Goal: Task Accomplishment & Management: Manage account settings

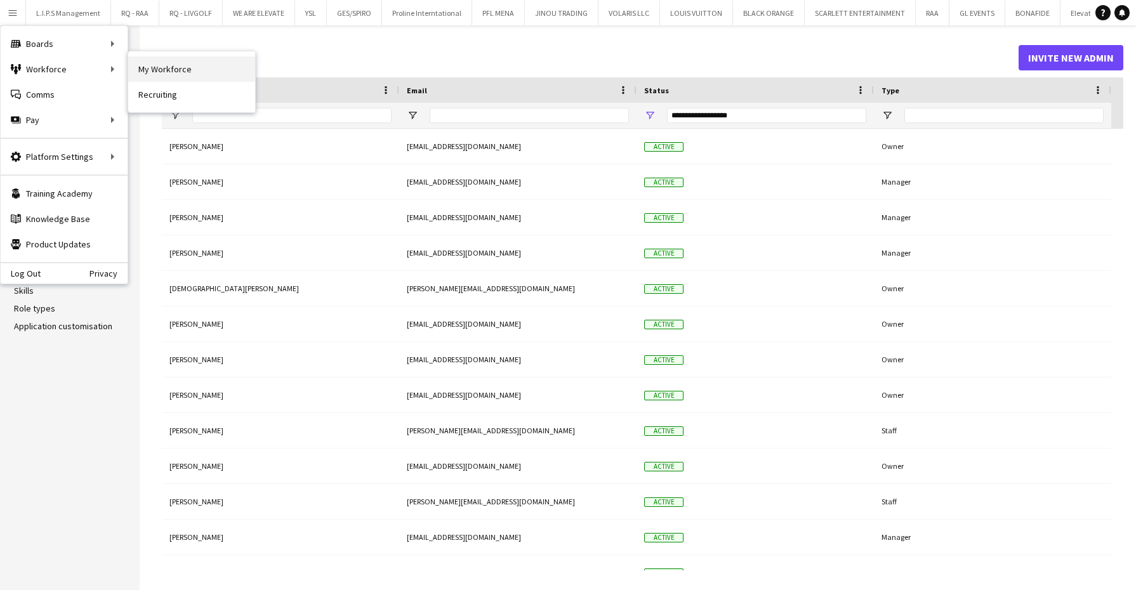
click at [202, 70] on link "My Workforce" at bounding box center [191, 68] width 127 height 25
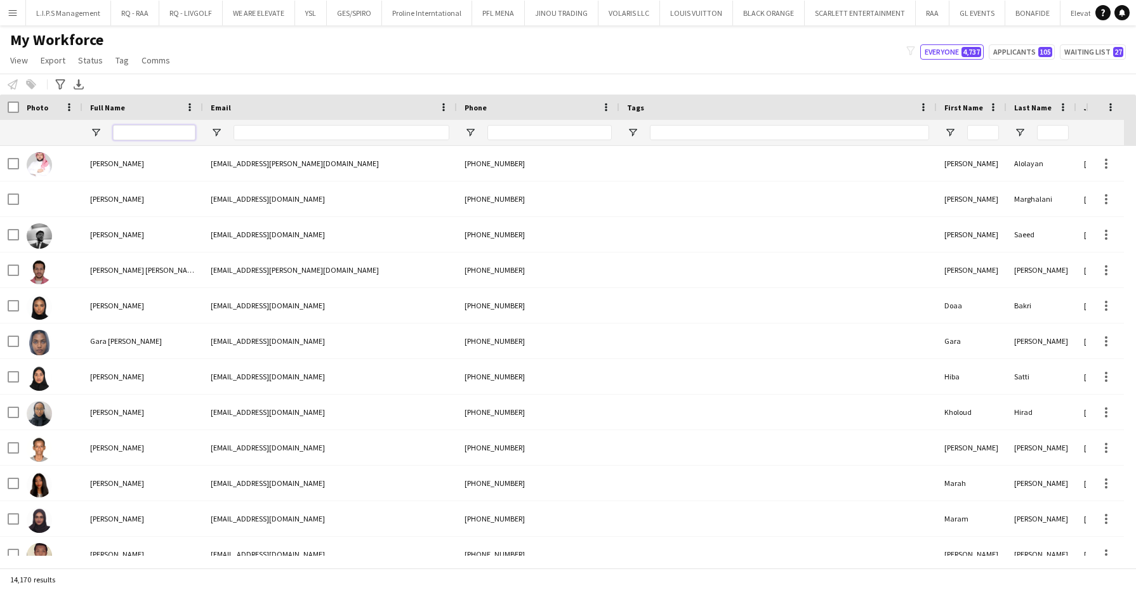
drag, startPoint x: 242, startPoint y: 2, endPoint x: 175, endPoint y: 126, distance: 141.4
click at [175, 126] on input "Full Name Filter Input" at bounding box center [154, 132] width 82 height 15
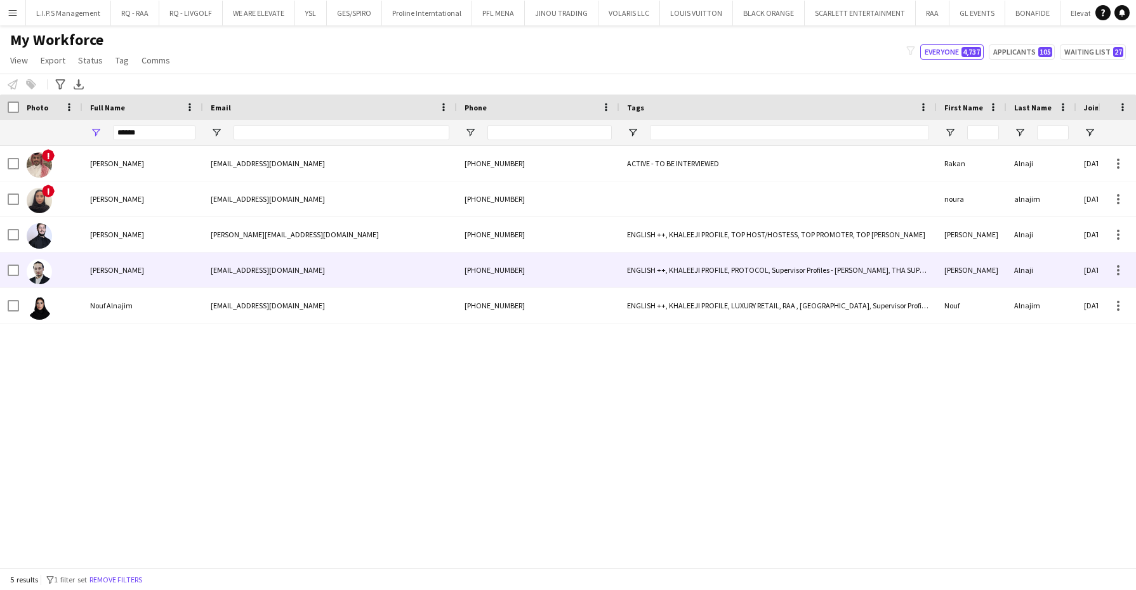
click at [161, 266] on div "[PERSON_NAME]" at bounding box center [142, 269] width 121 height 35
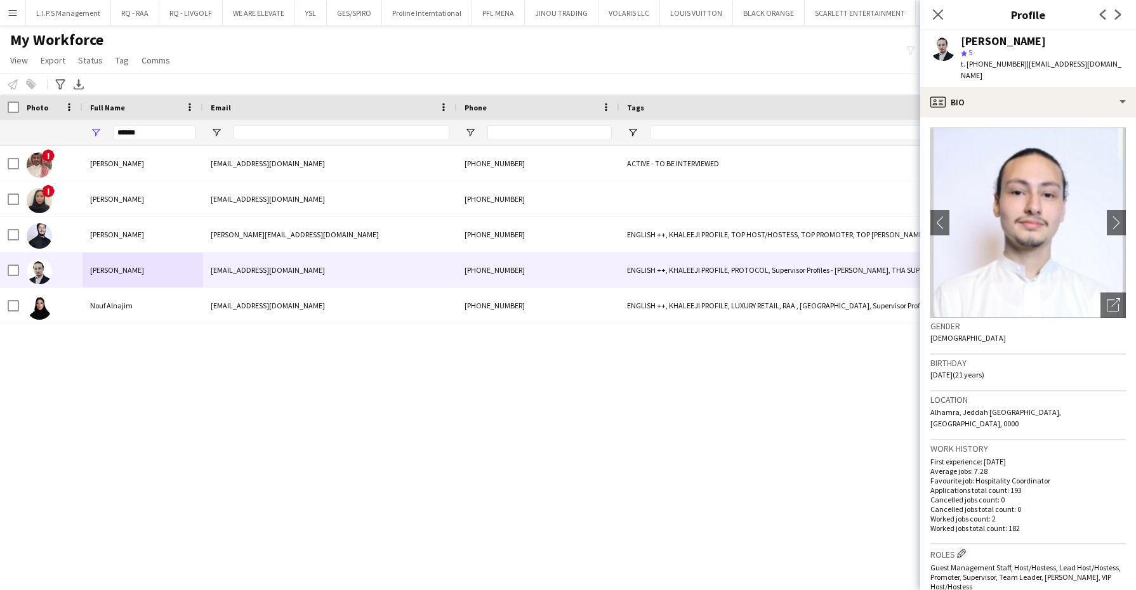
drag, startPoint x: 153, startPoint y: 122, endPoint x: 76, endPoint y: 110, distance: 77.8
click at [76, 110] on div "Workforce Details Photo Full Name 1" at bounding box center [900, 120] width 1800 height 51
drag, startPoint x: 145, startPoint y: 132, endPoint x: 83, endPoint y: 130, distance: 61.6
click at [83, 130] on div "******" at bounding box center [142, 132] width 121 height 25
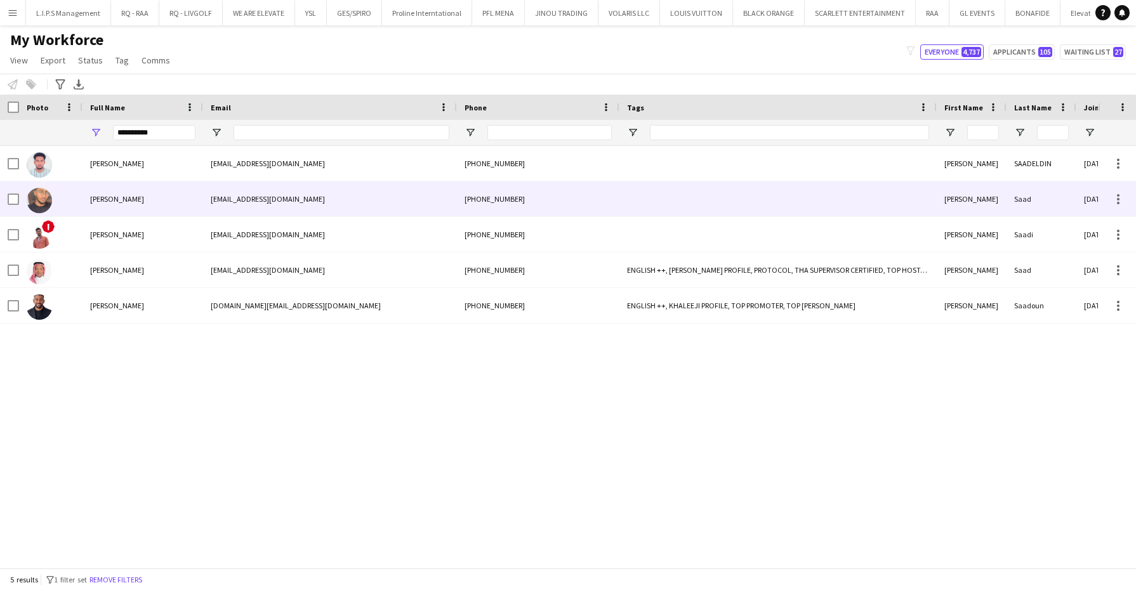
click at [96, 213] on div "[PERSON_NAME]" at bounding box center [142, 198] width 121 height 35
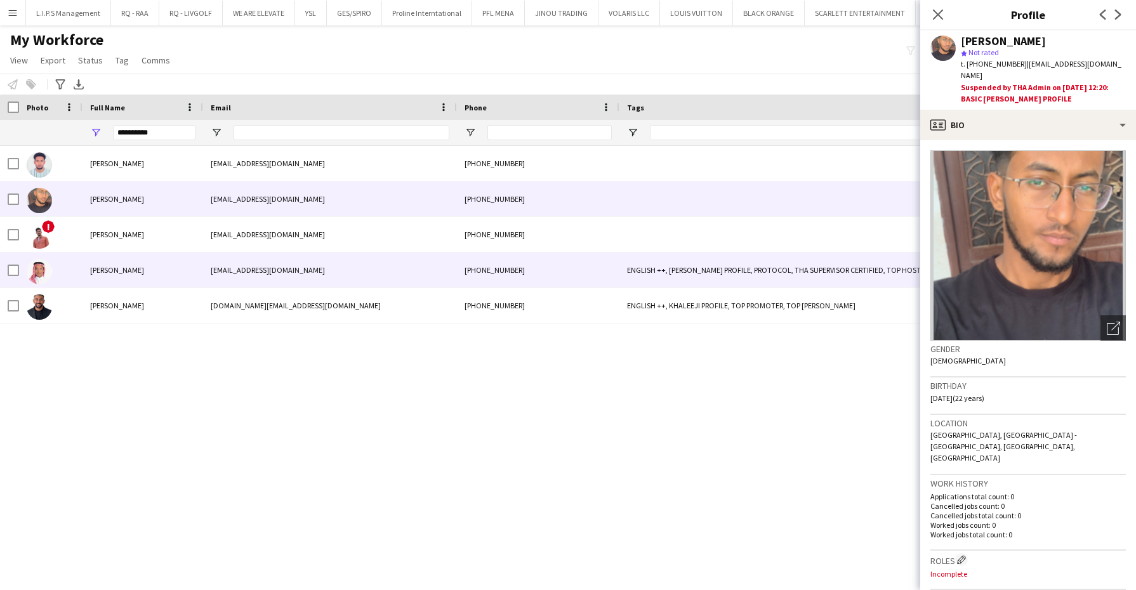
click at [150, 275] on div "[PERSON_NAME]" at bounding box center [142, 269] width 121 height 35
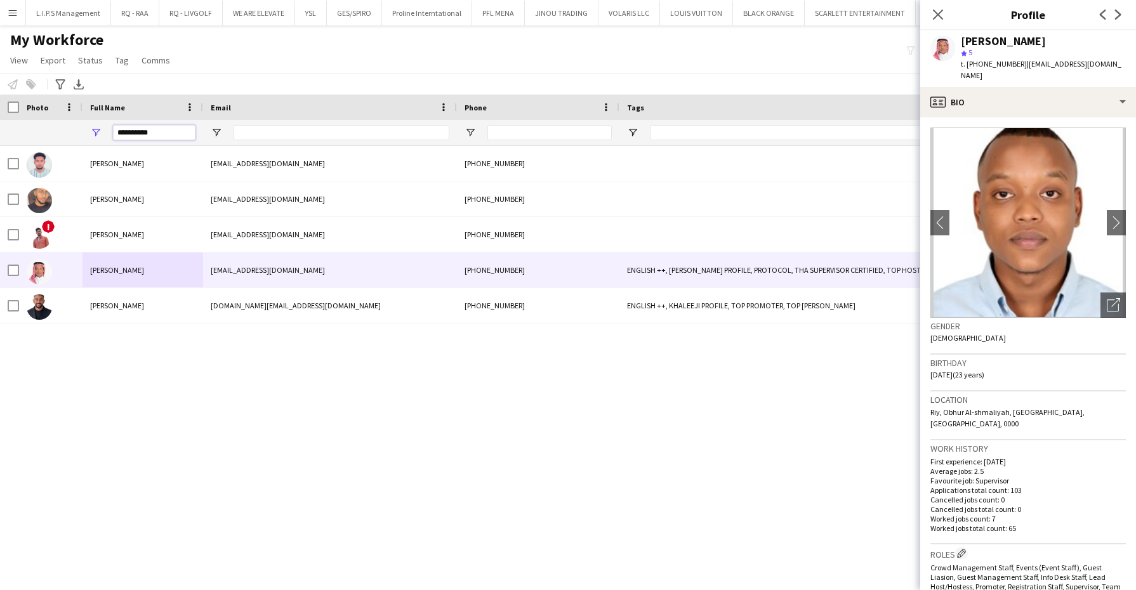
drag, startPoint x: 169, startPoint y: 133, endPoint x: 1, endPoint y: 130, distance: 168.8
click at [1, 130] on div "**********" at bounding box center [900, 132] width 1800 height 25
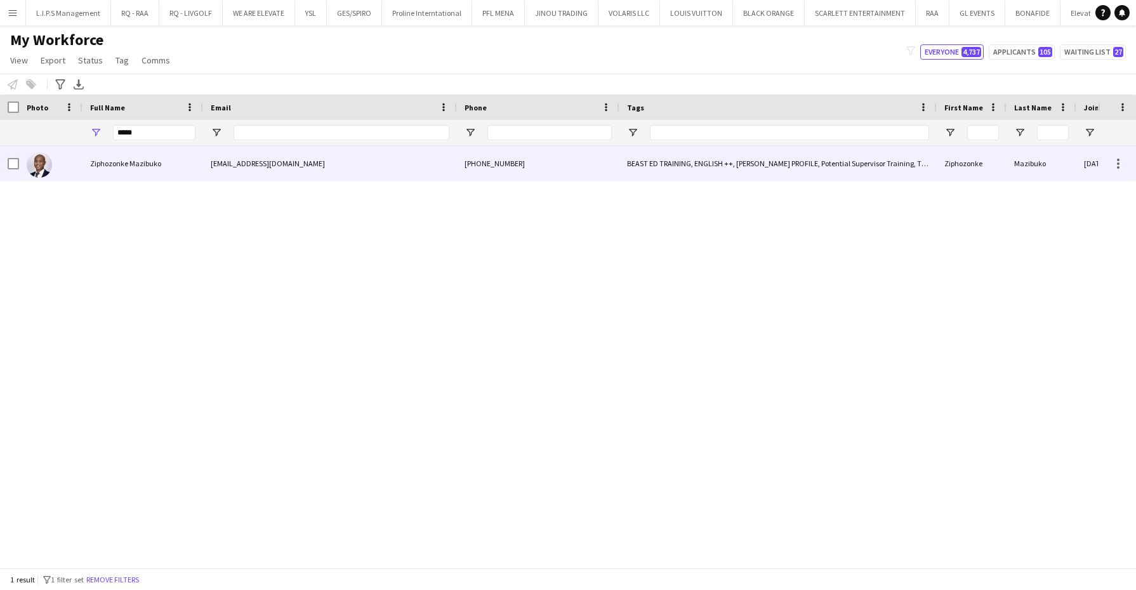
click at [57, 166] on div at bounding box center [50, 163] width 63 height 35
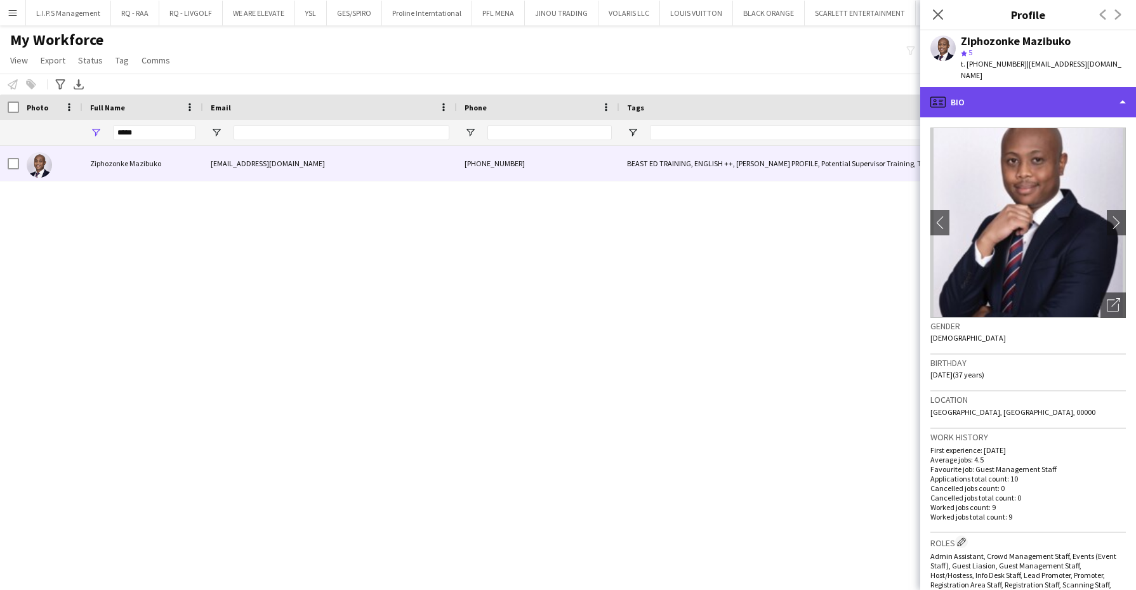
drag, startPoint x: 1046, startPoint y: 108, endPoint x: 1049, endPoint y: 94, distance: 14.2
click at [1049, 94] on div "profile Bio" at bounding box center [1028, 102] width 216 height 30
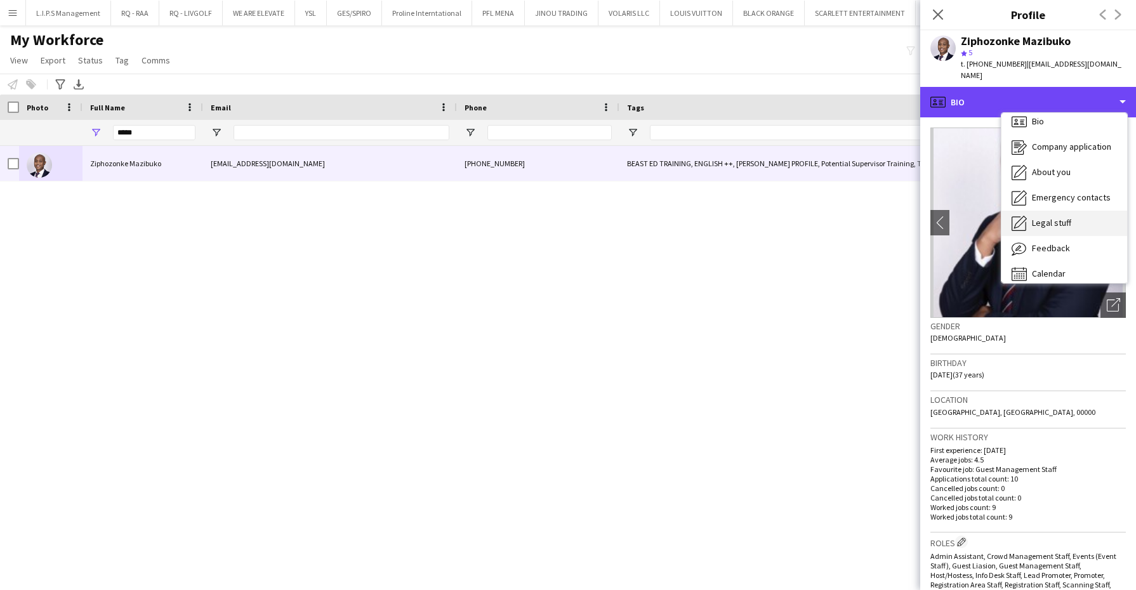
scroll to position [17, 0]
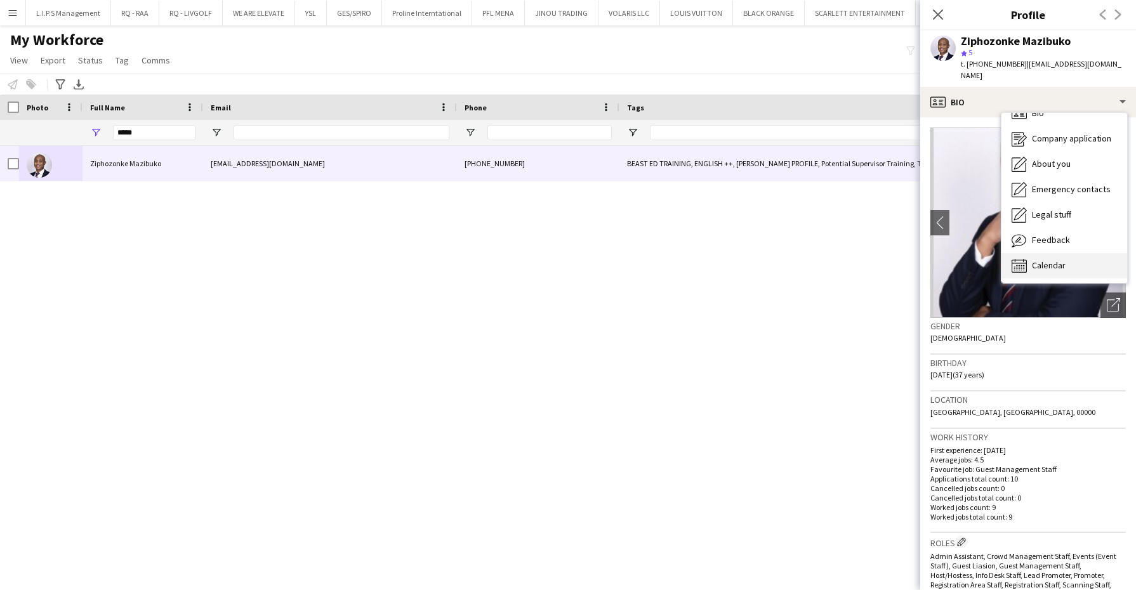
click at [1053, 253] on div "Calendar Calendar" at bounding box center [1064, 265] width 126 height 25
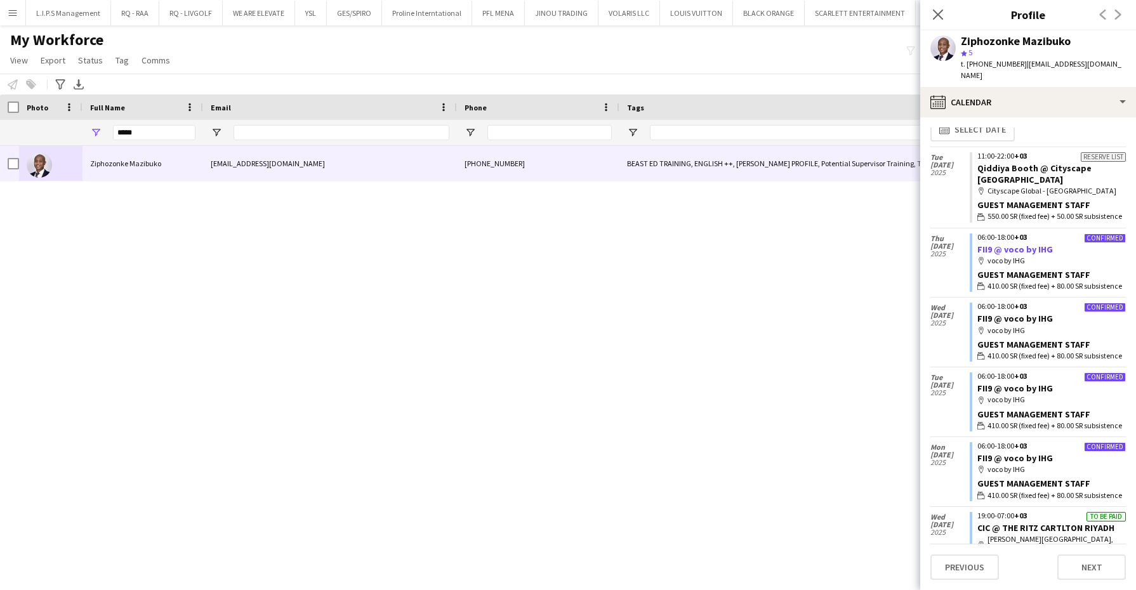
scroll to position [0, 0]
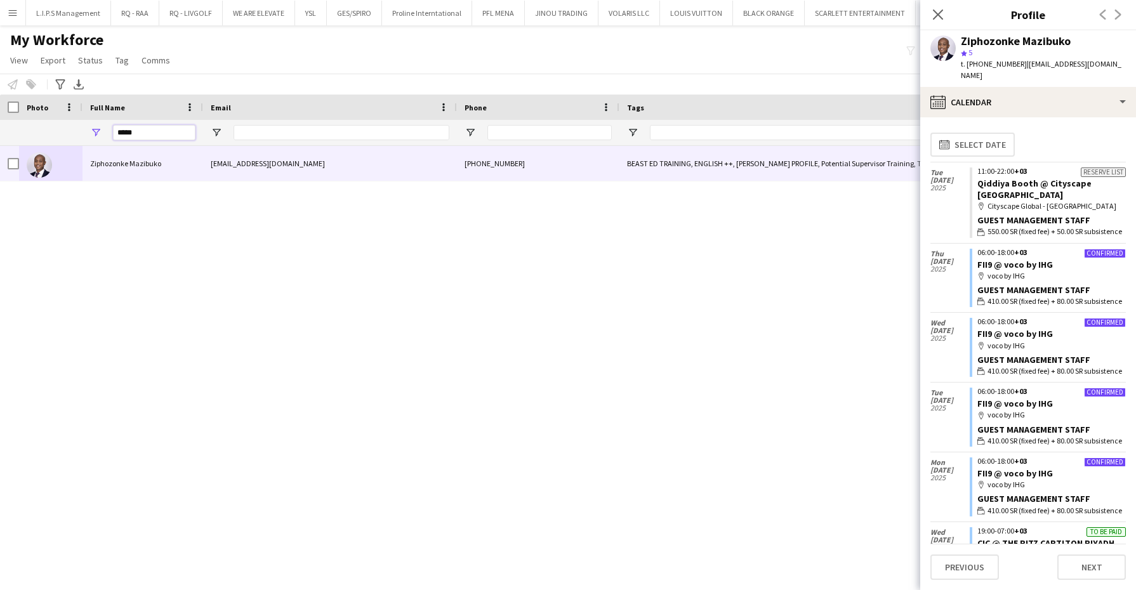
drag, startPoint x: 155, startPoint y: 136, endPoint x: 44, endPoint y: 116, distance: 112.9
click at [44, 115] on div "Workforce Details Photo Full Name 1" at bounding box center [900, 120] width 1800 height 51
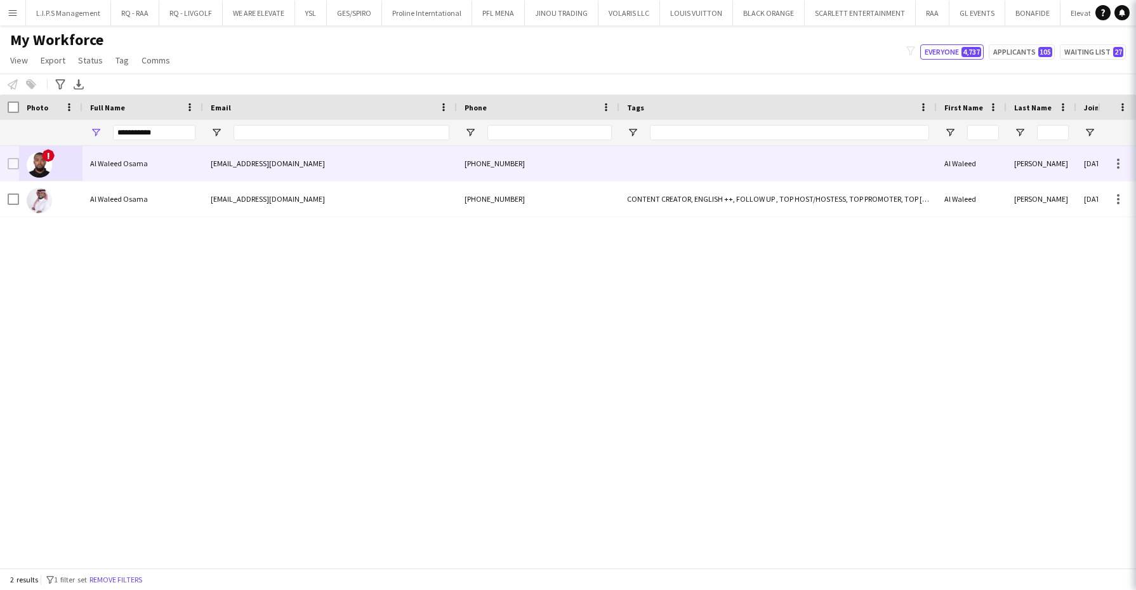
click at [159, 169] on div "Al Waleed Osama" at bounding box center [142, 163] width 121 height 35
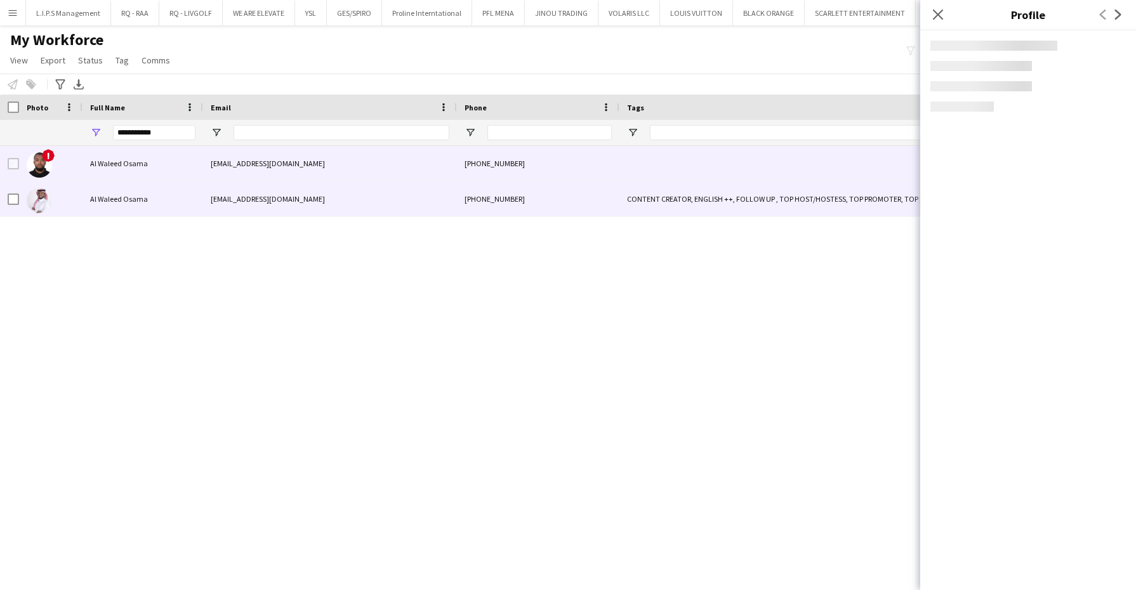
click at [170, 206] on div "Al Waleed Osama" at bounding box center [142, 198] width 121 height 35
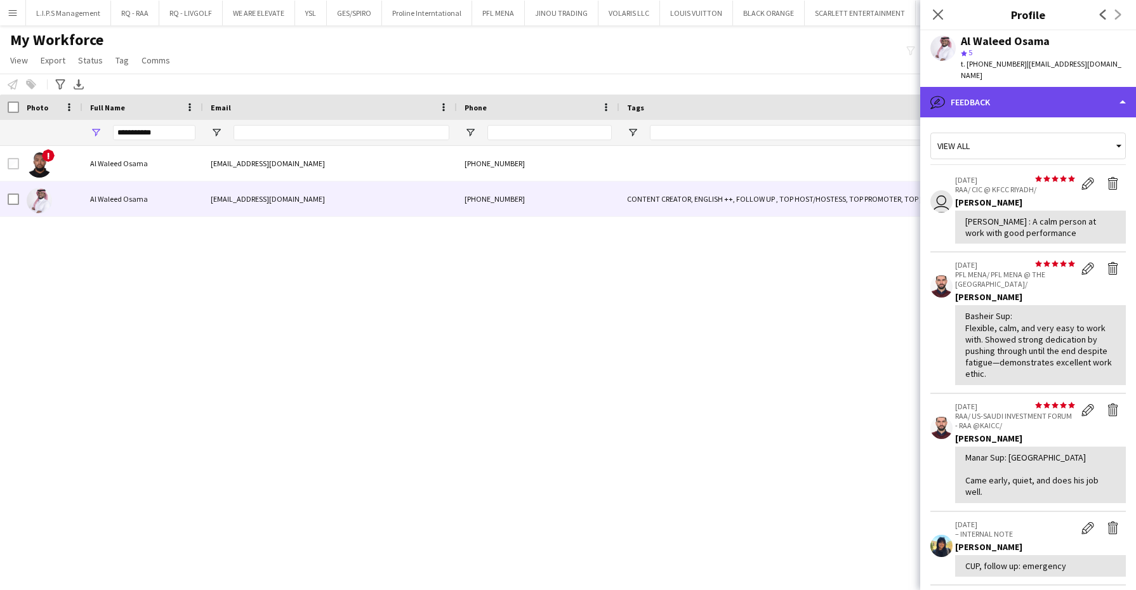
click at [1085, 91] on div "bubble-pencil Feedback" at bounding box center [1028, 102] width 216 height 30
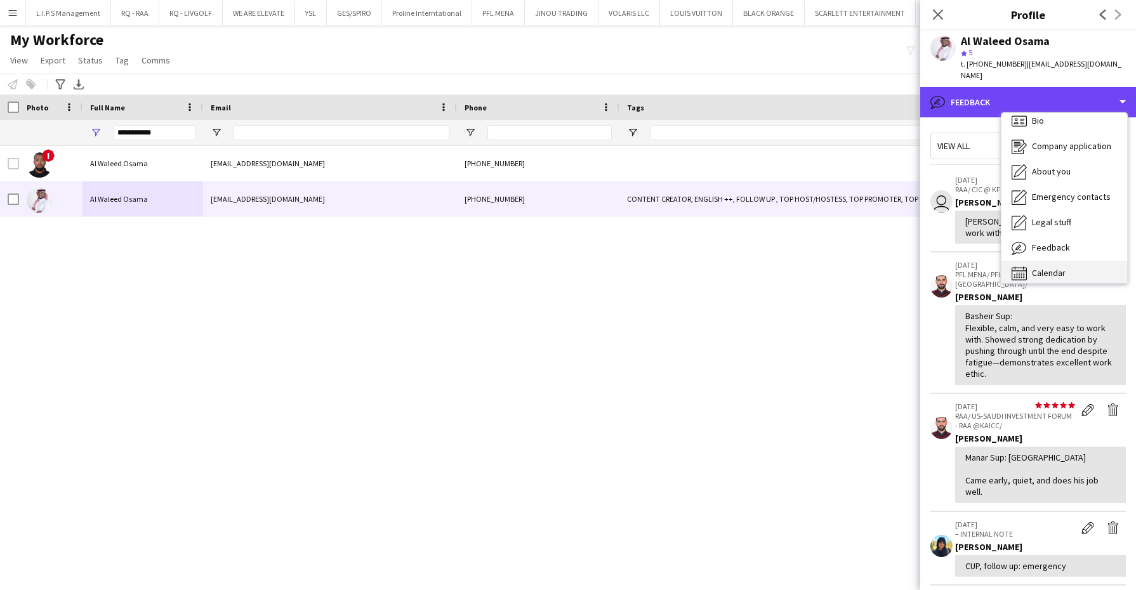
scroll to position [17, 0]
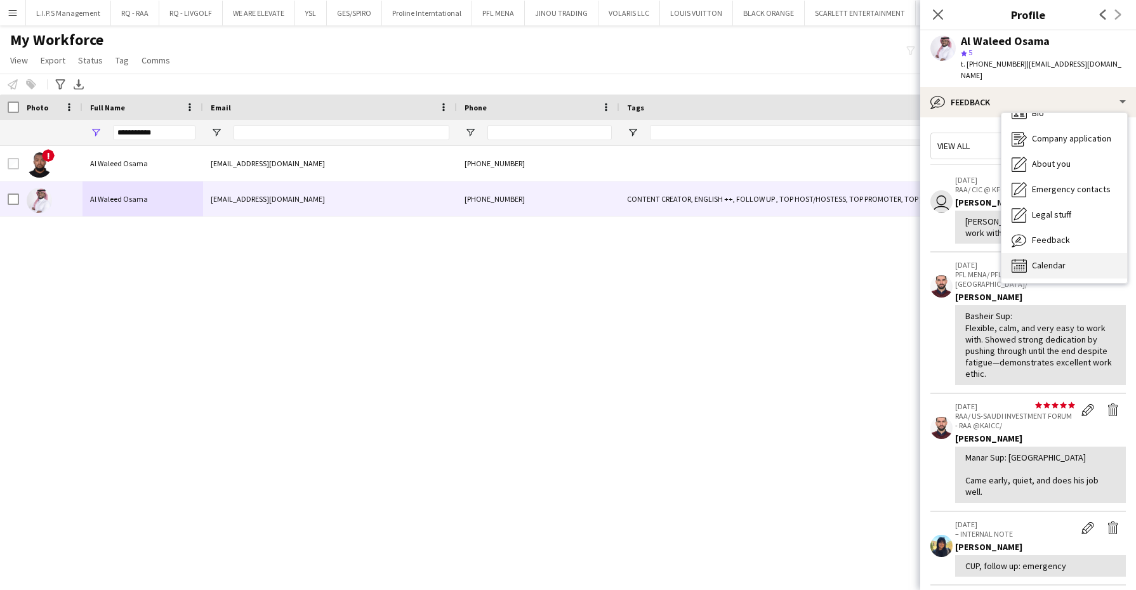
click at [1075, 253] on div "Calendar Calendar" at bounding box center [1064, 265] width 126 height 25
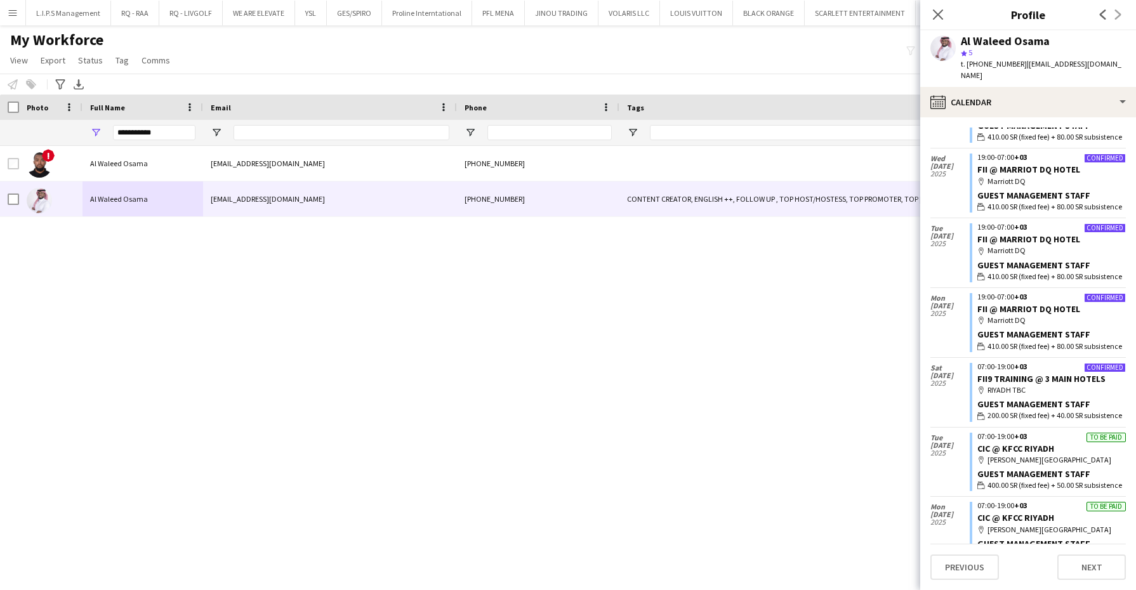
scroll to position [159, 0]
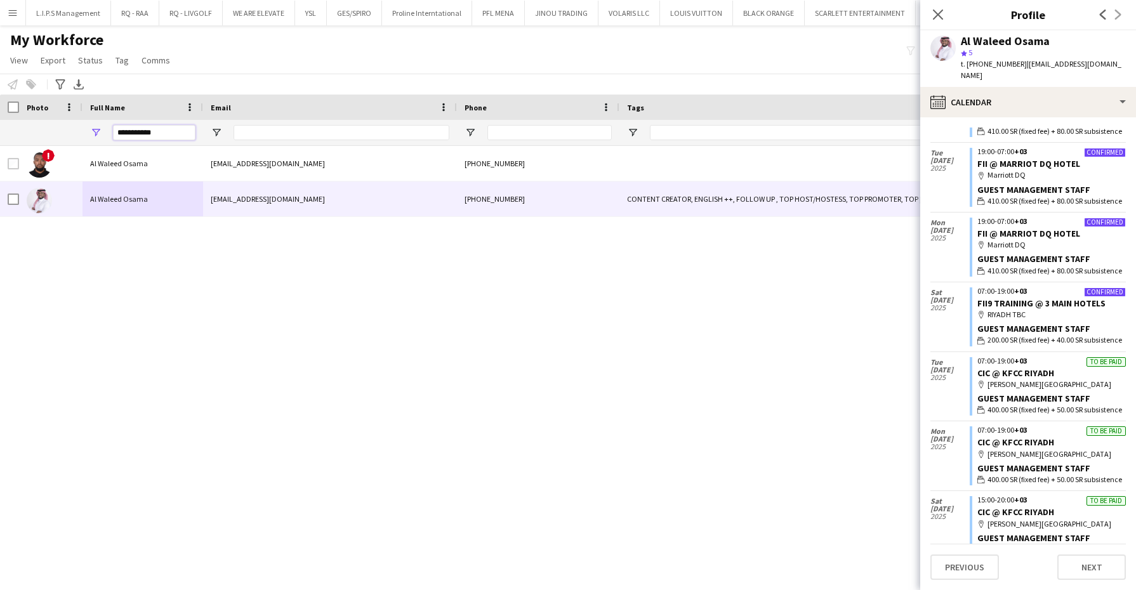
drag, startPoint x: 159, startPoint y: 131, endPoint x: 79, endPoint y: 134, distance: 80.0
click at [79, 134] on div "**********" at bounding box center [900, 132] width 1800 height 25
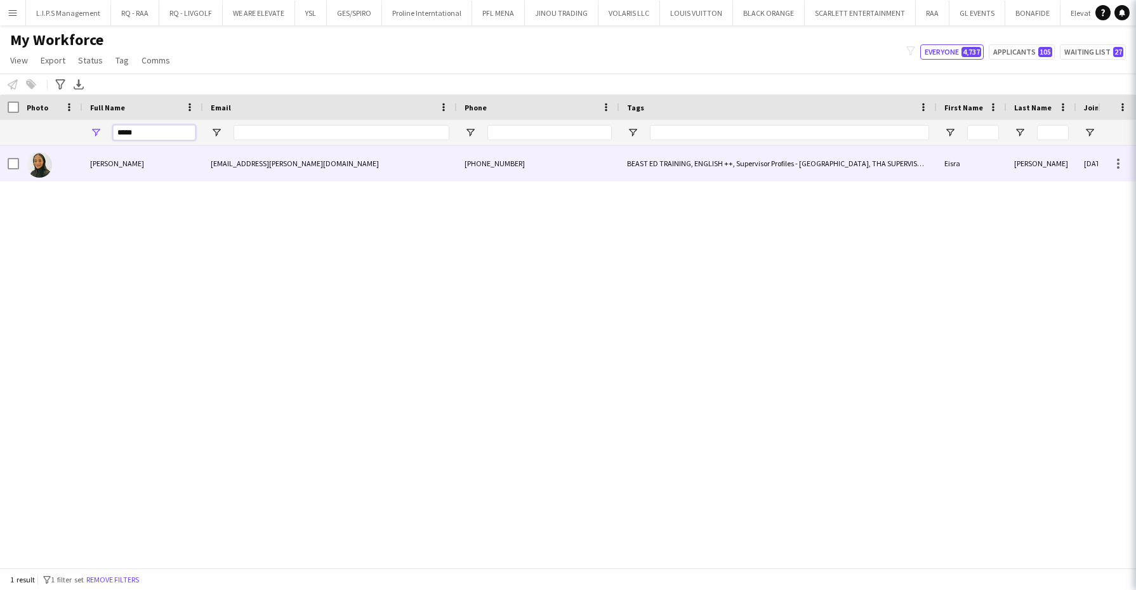
type input "*****"
click at [117, 162] on span "[PERSON_NAME]" at bounding box center [117, 164] width 54 height 10
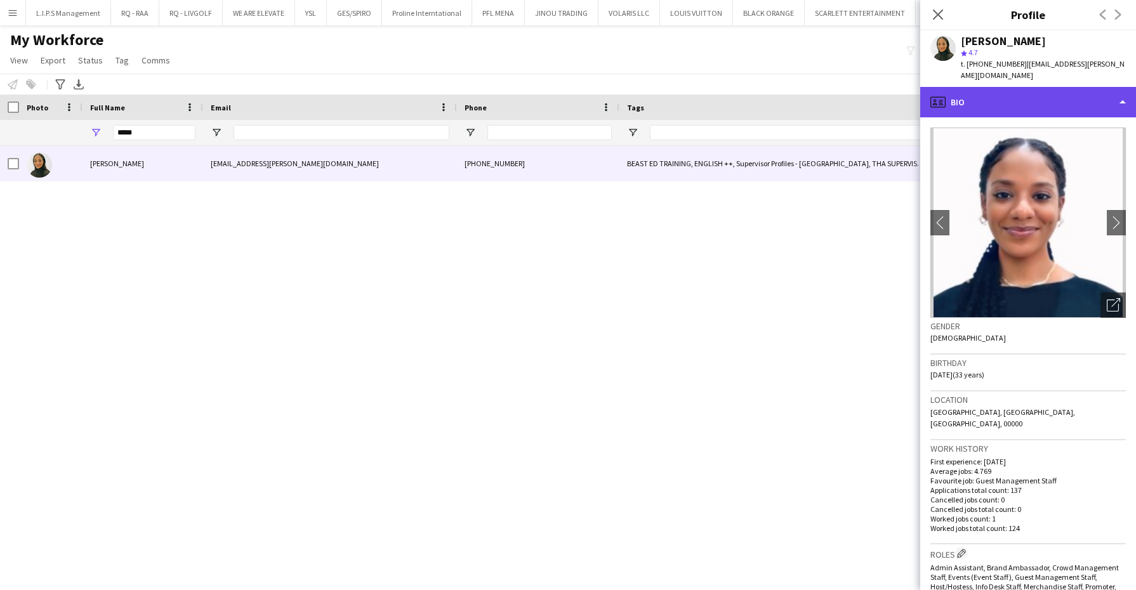
click at [1082, 89] on div "profile Bio" at bounding box center [1028, 102] width 216 height 30
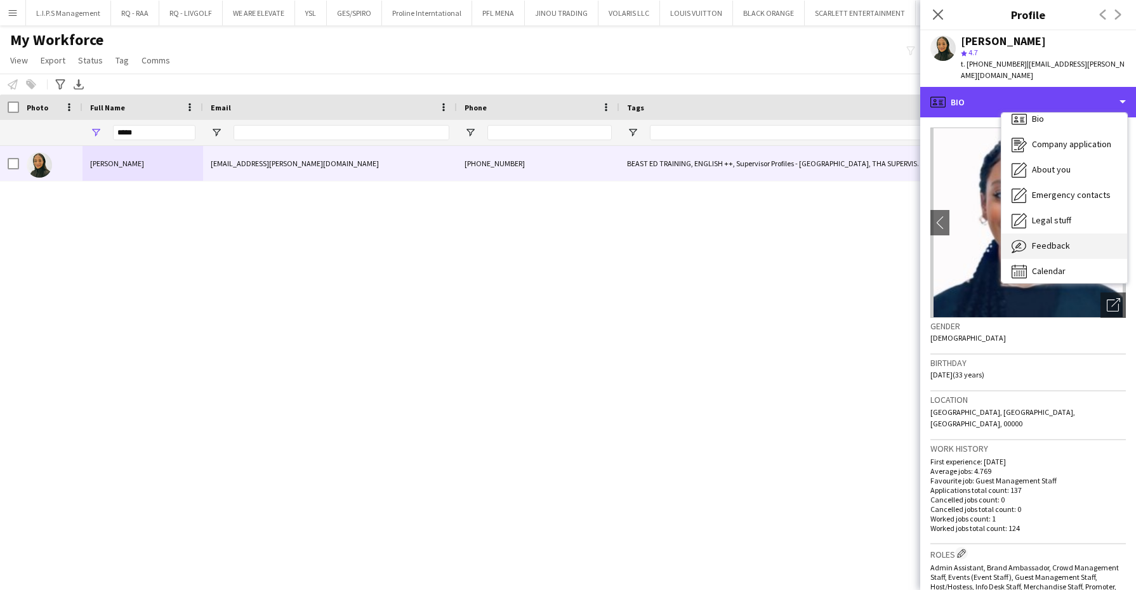
scroll to position [17, 0]
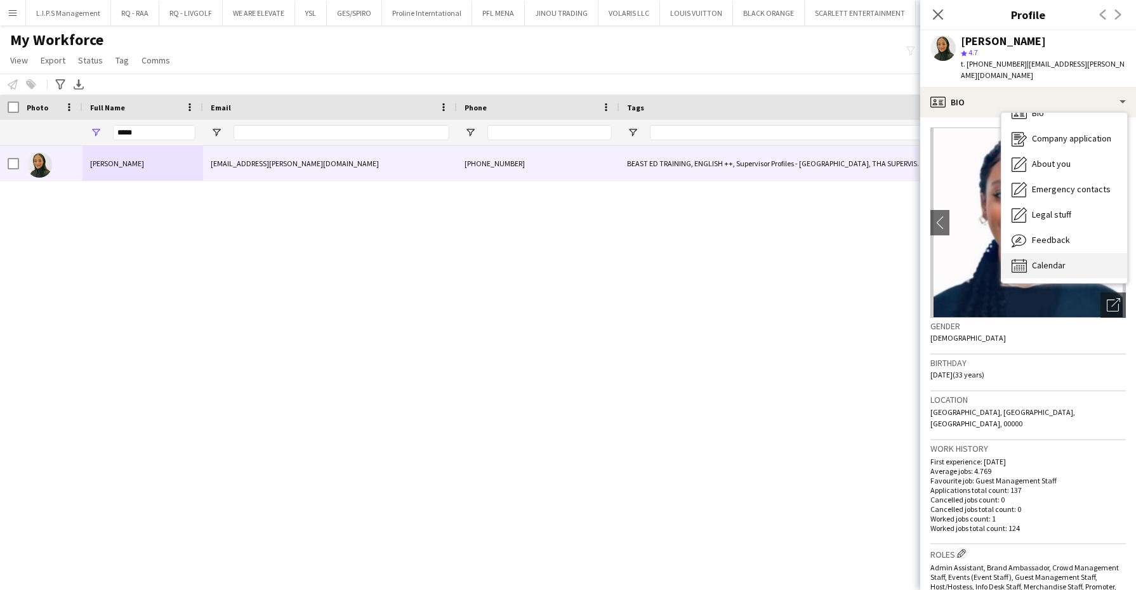
click at [1047, 259] on span "Calendar" at bounding box center [1049, 264] width 34 height 11
